Goal: Task Accomplishment & Management: Complete application form

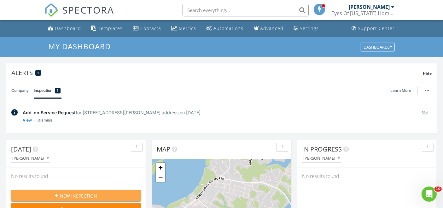
click at [70, 196] on span "New Inspection" at bounding box center [78, 195] width 37 height 7
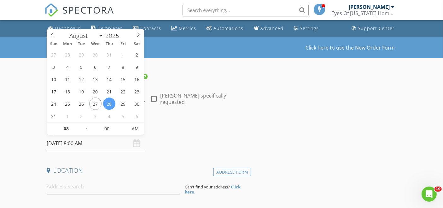
click at [85, 145] on input "08/28/2025 8:00 AM" at bounding box center [96, 143] width 98 height 15
type input "08/29/2025 8:00 AM"
type input "09"
type input "[DATE] 9:00 AM"
click at [82, 125] on span at bounding box center [83, 125] width 4 height 6
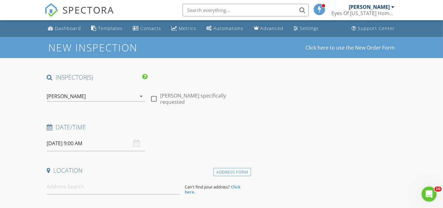
click at [244, 131] on div "Date/Time" at bounding box center [147, 129] width 207 height 13
click at [79, 185] on input at bounding box center [113, 186] width 133 height 15
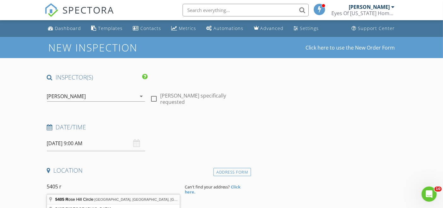
type input "5405 Rose Hill Circle, Austin, TX, USA"
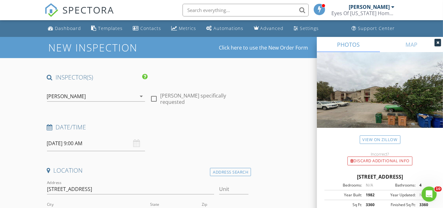
click at [439, 42] on icon at bounding box center [438, 43] width 3 height 4
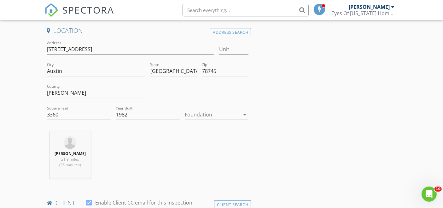
scroll to position [141, 0]
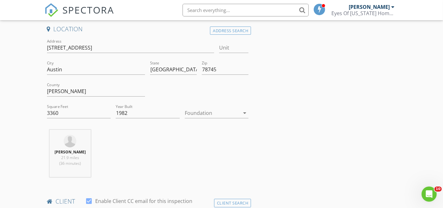
click at [244, 113] on icon "arrow_drop_down" at bounding box center [245, 113] width 8 height 8
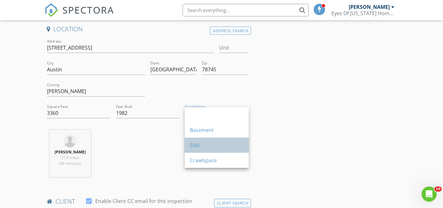
click at [200, 143] on div "Slab" at bounding box center [217, 145] width 54 height 8
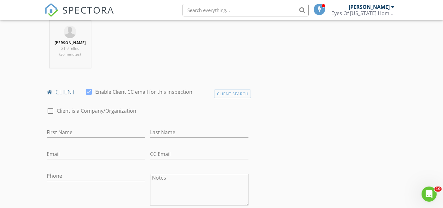
scroll to position [253, 0]
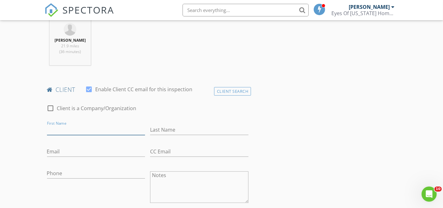
click at [76, 126] on input "First Name" at bounding box center [96, 130] width 98 height 10
type input "[PERSON_NAME]"
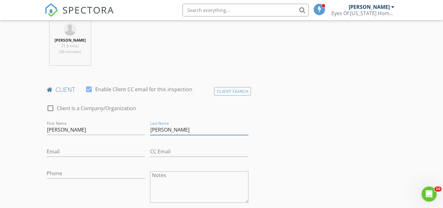
type input "[PERSON_NAME]"
type input "[EMAIL_ADDRESS][DOMAIN_NAME]"
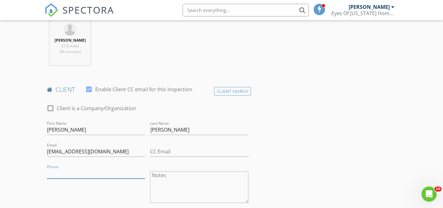
click at [87, 172] on input "Phone" at bounding box center [96, 173] width 98 height 10
type input "[PHONE_NUMBER]"
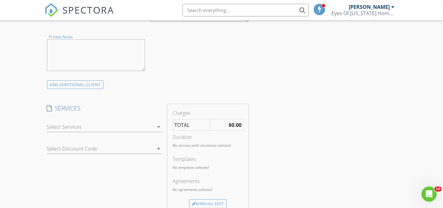
scroll to position [450, 0]
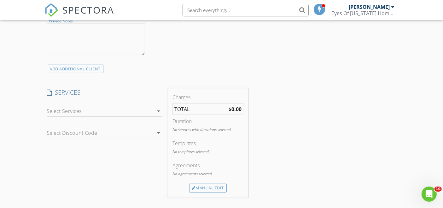
click at [158, 110] on icon "arrow_drop_down" at bounding box center [159, 111] width 8 height 8
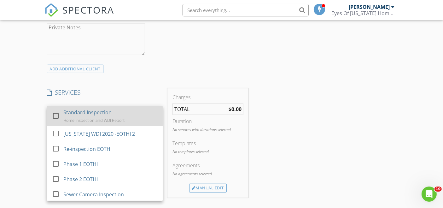
click at [55, 113] on div at bounding box center [55, 115] width 11 height 11
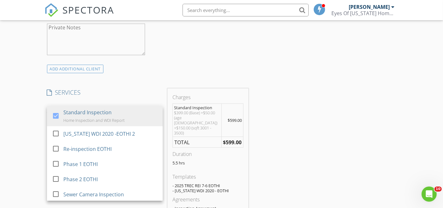
click at [348, 98] on div "INSPECTOR(S) check_box Lago Lopez PRIMARY Lago Lopez arrow_drop_down check_box_…" at bounding box center [221, 155] width 355 height 1064
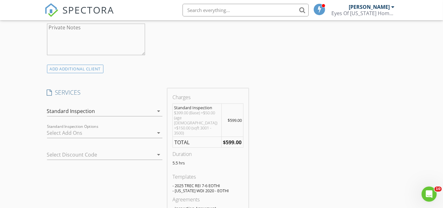
click at [159, 132] on icon "arrow_drop_down" at bounding box center [159, 133] width 8 height 8
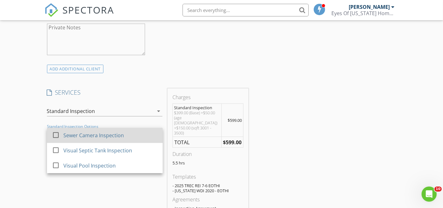
click at [57, 132] on div at bounding box center [55, 135] width 11 height 11
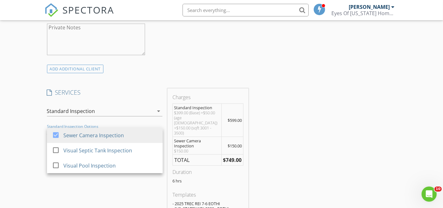
click at [302, 123] on div "INSPECTOR(S) check_box Lago Lopez PRIMARY Lago Lopez arrow_drop_down check_box_…" at bounding box center [221, 164] width 355 height 1082
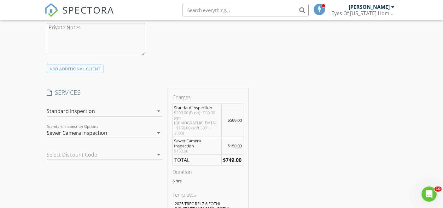
click at [157, 154] on icon "arrow_drop_down" at bounding box center [159, 155] width 8 height 8
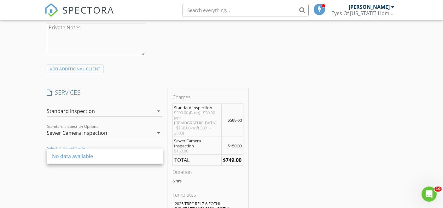
click at [348, 114] on div "INSPECTOR(S) check_box Lago Lopez PRIMARY Lago Lopez arrow_drop_down check_box_…" at bounding box center [221, 164] width 355 height 1082
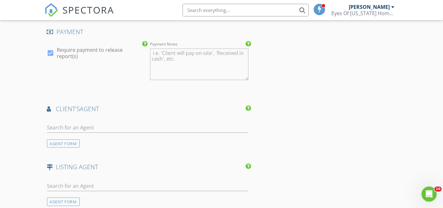
scroll to position [732, 0]
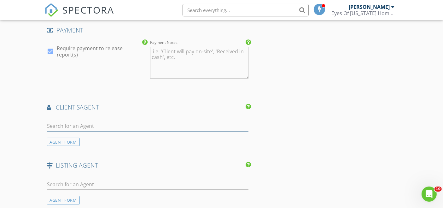
click at [114, 121] on input "text" at bounding box center [148, 126] width 202 height 10
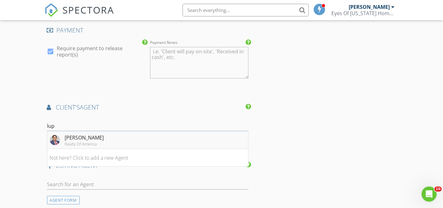
type input "lup"
click at [87, 134] on div "[PERSON_NAME]" at bounding box center [84, 138] width 39 height 8
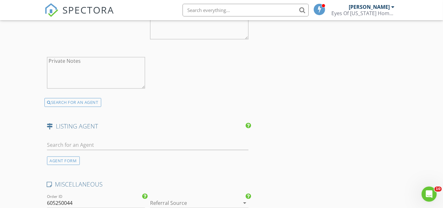
scroll to position [919, 0]
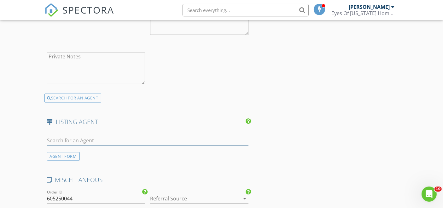
click at [78, 135] on input "text" at bounding box center [148, 140] width 202 height 10
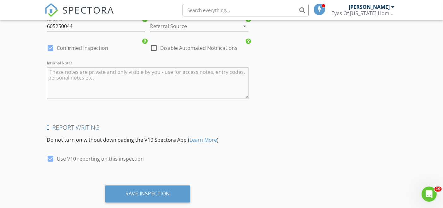
scroll to position [1093, 0]
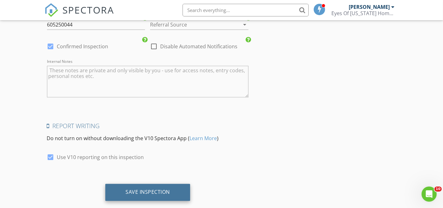
click at [161, 189] on div "Save Inspection" at bounding box center [148, 192] width 44 height 6
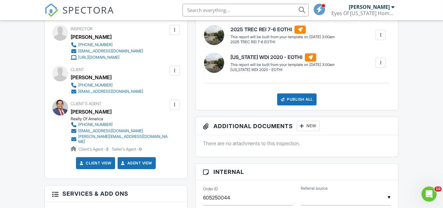
scroll to position [184, 0]
